Goal: Check status: Check status

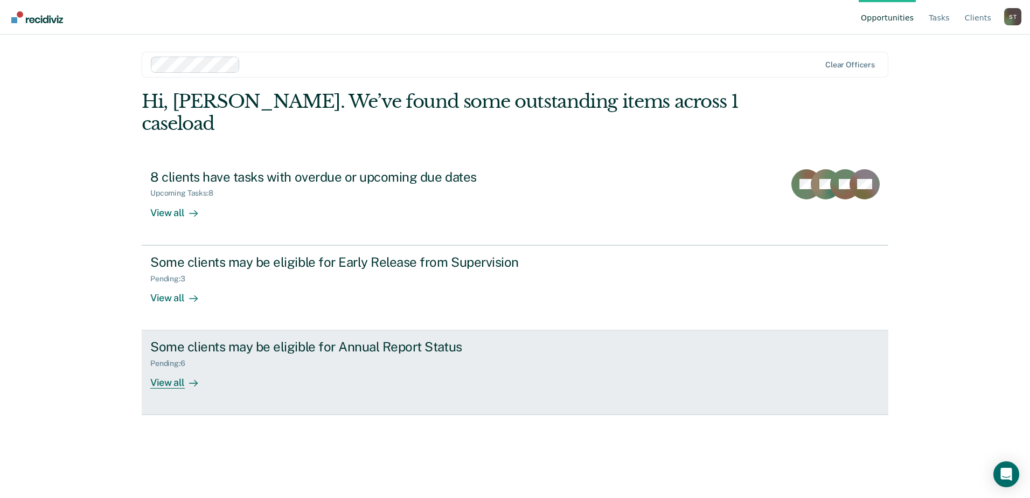
click at [175, 368] on div "View all" at bounding box center [180, 378] width 60 height 21
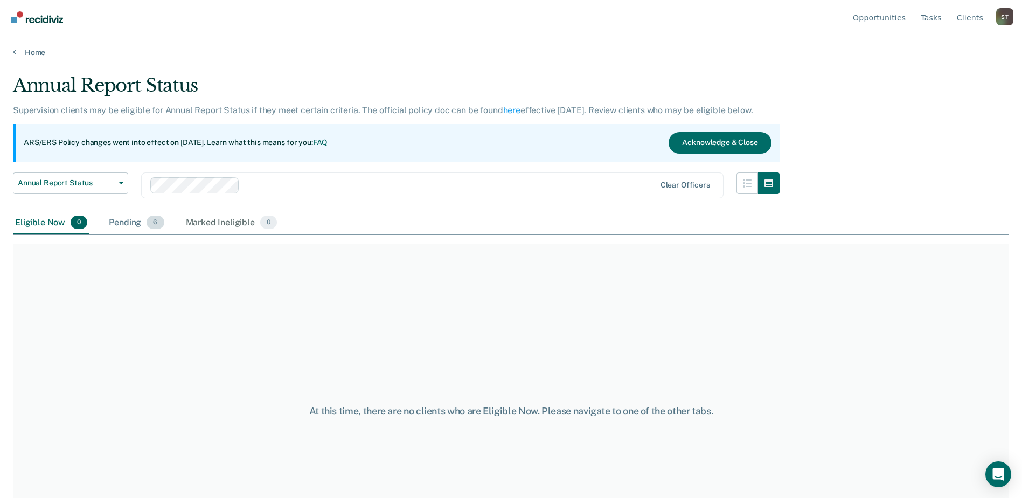
click at [116, 221] on div "Pending 6" at bounding box center [136, 223] width 59 height 24
